Goal: Information Seeking & Learning: Learn about a topic

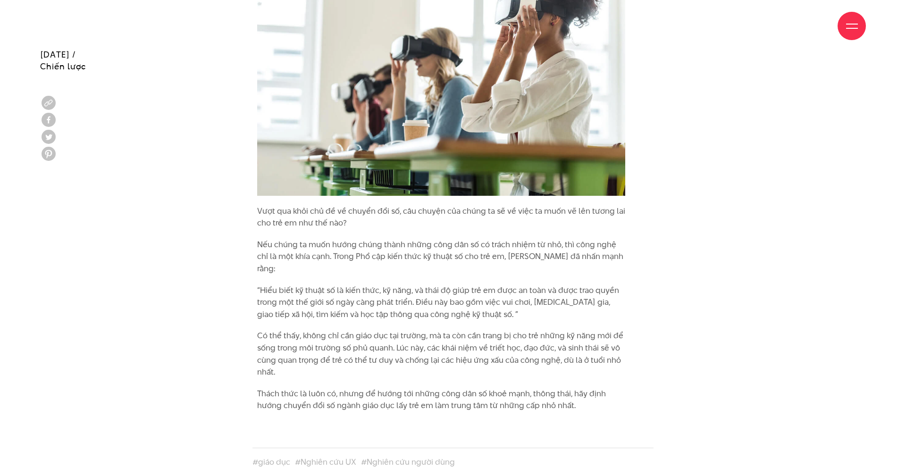
scroll to position [2812, 0]
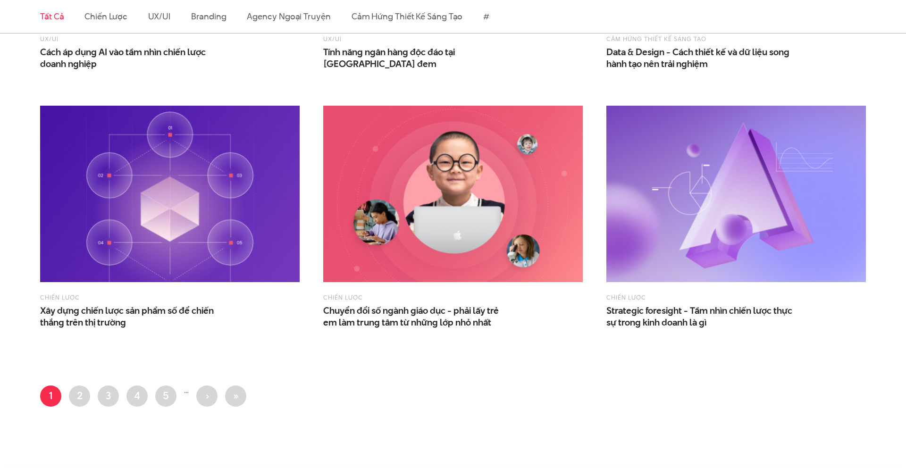
scroll to position [1561, 0]
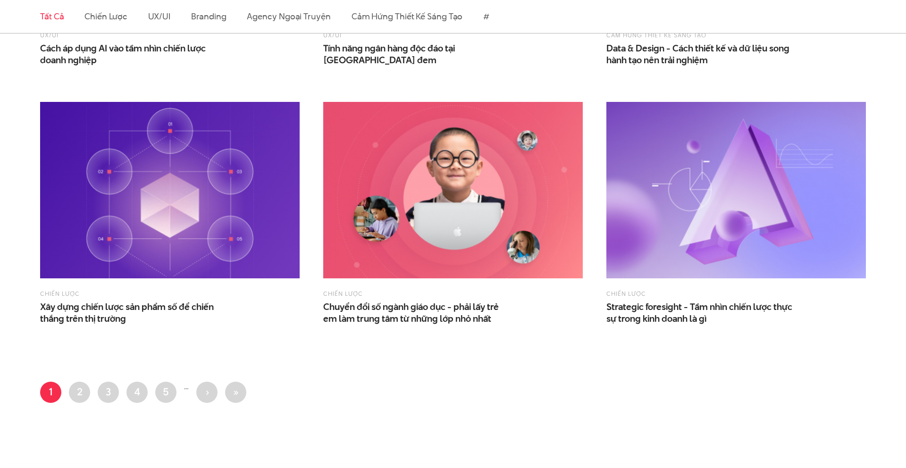
click at [777, 201] on img at bounding box center [737, 190] width 260 height 177
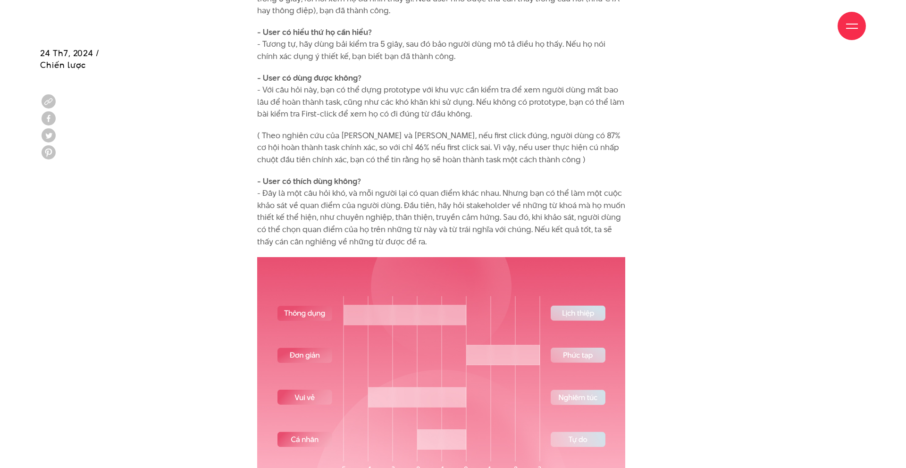
scroll to position [2486, 0]
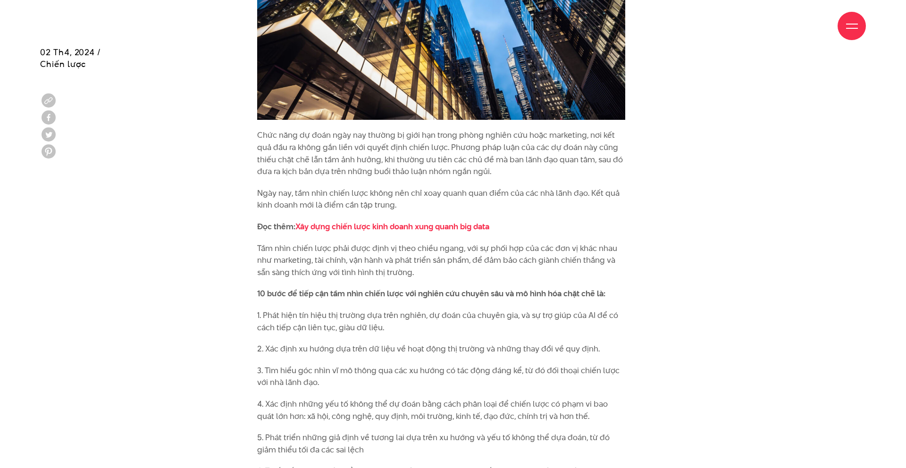
scroll to position [2194, 0]
